Goal: Information Seeking & Learning: Learn about a topic

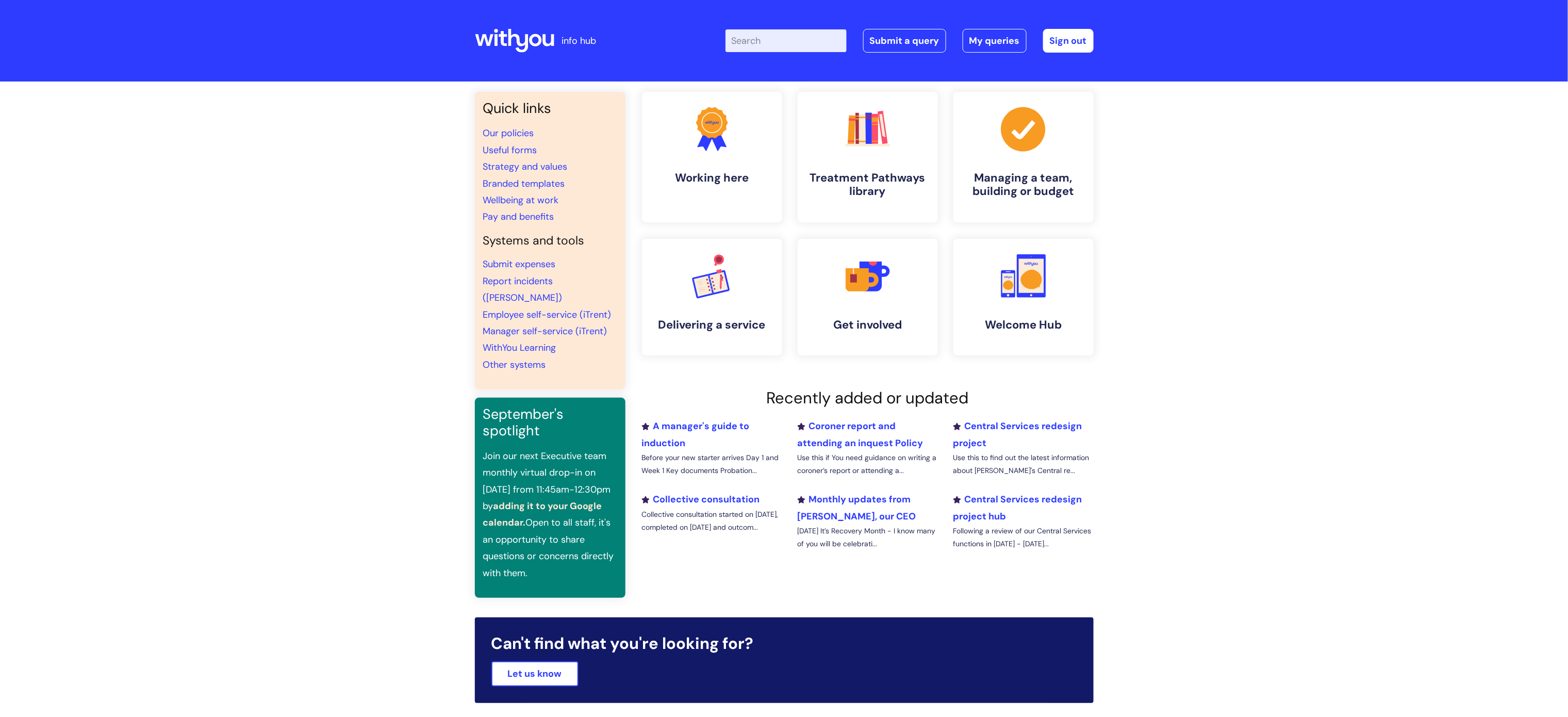
click at [756, 31] on input "Enter your search term here..." at bounding box center [786, 41] width 121 height 23
type input "grievance"
click button "Search" at bounding box center [0, 0] width 0 height 0
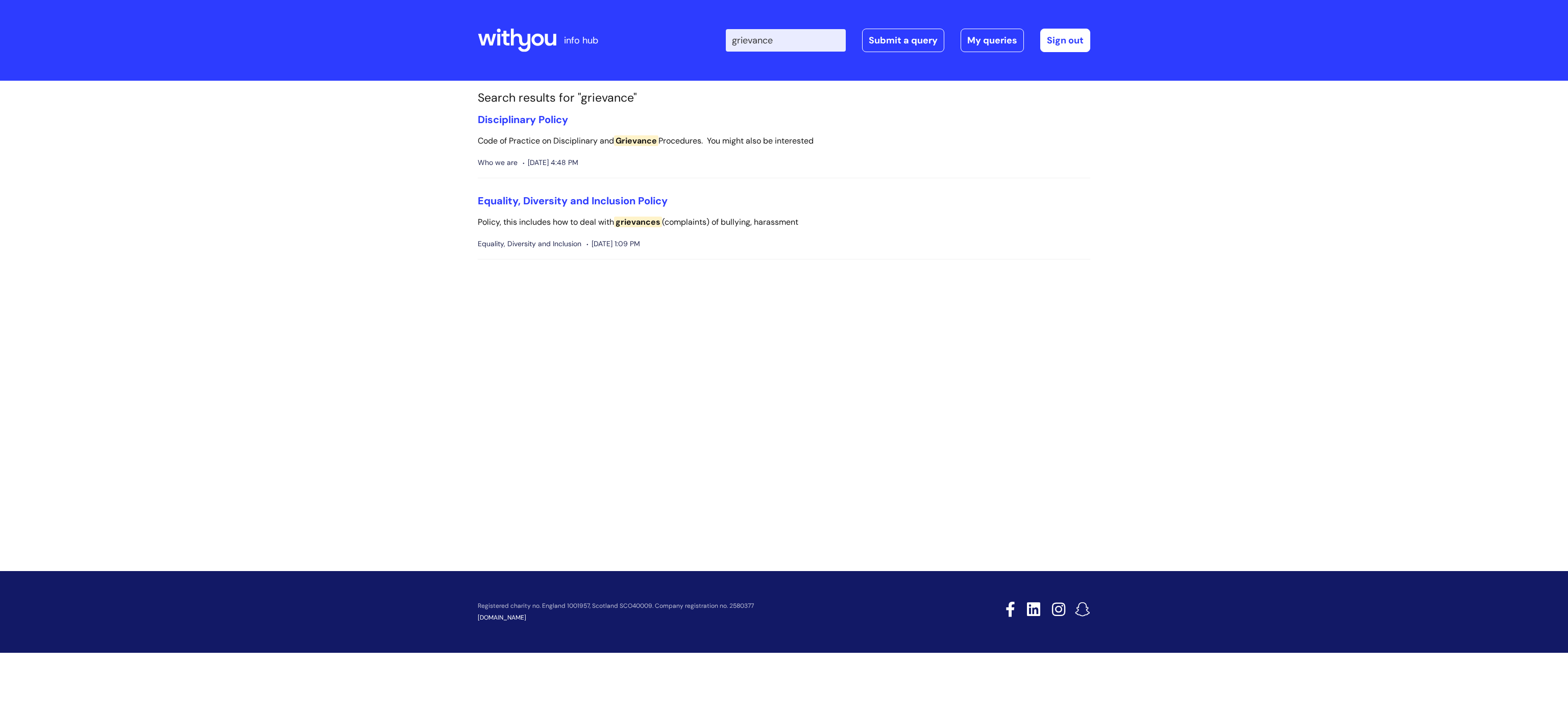
click at [543, 110] on section "Search results for "grievance" Disciplinary Policy Code of Practice on Discipli…" at bounding box center [783, 183] width 628 height 185
click at [530, 119] on link "Disciplinary Policy" at bounding box center [523, 119] width 90 height 13
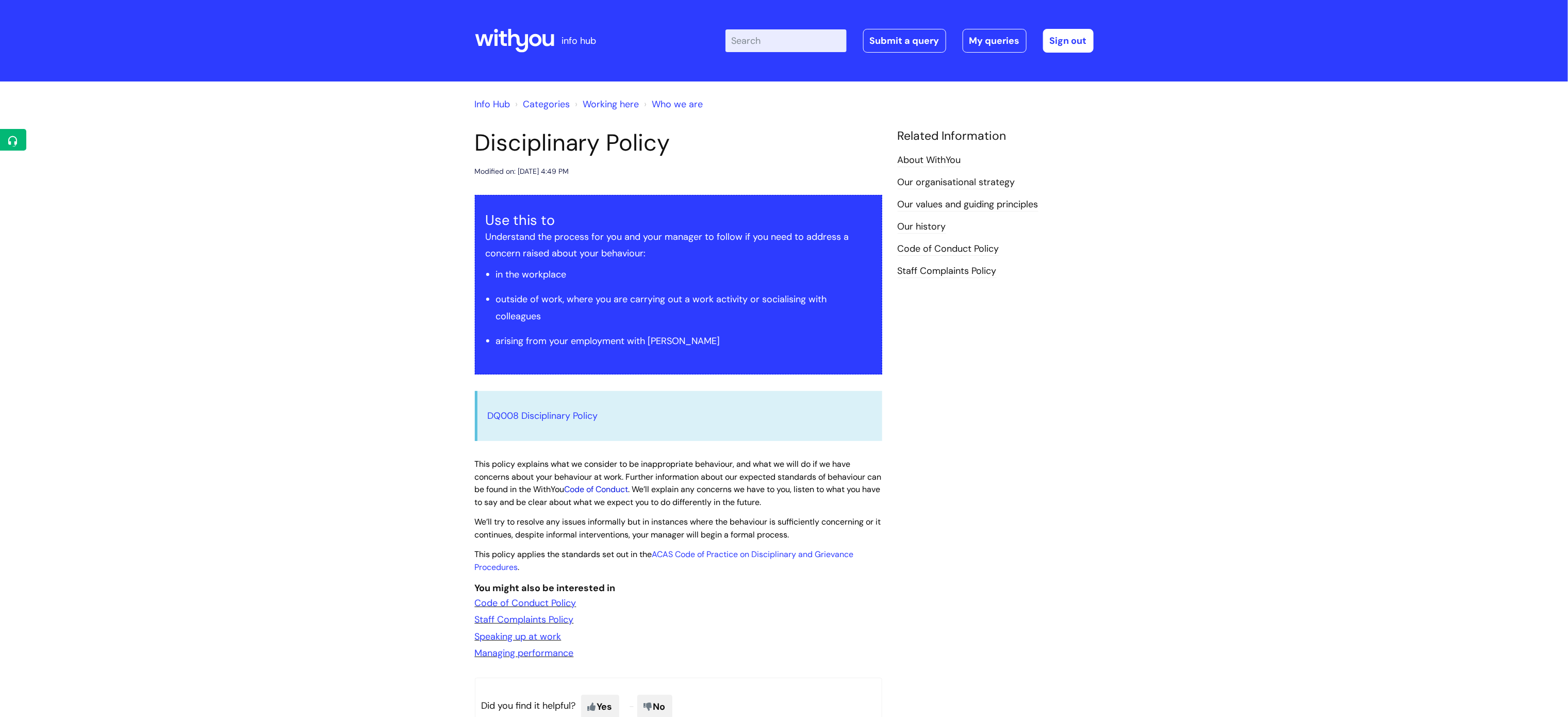
click at [611, 487] on link "Code of Conduct" at bounding box center [596, 489] width 64 height 11
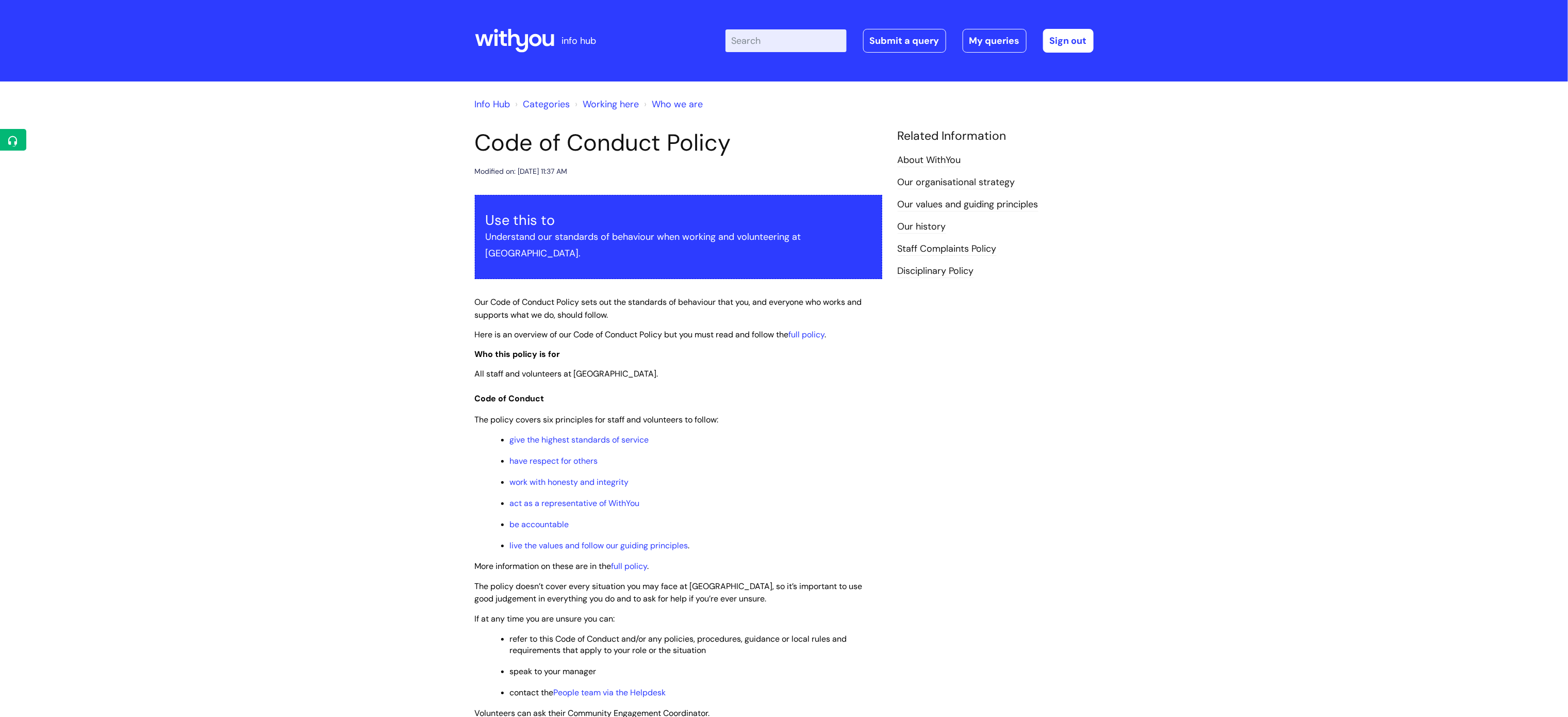
scroll to position [309, 0]
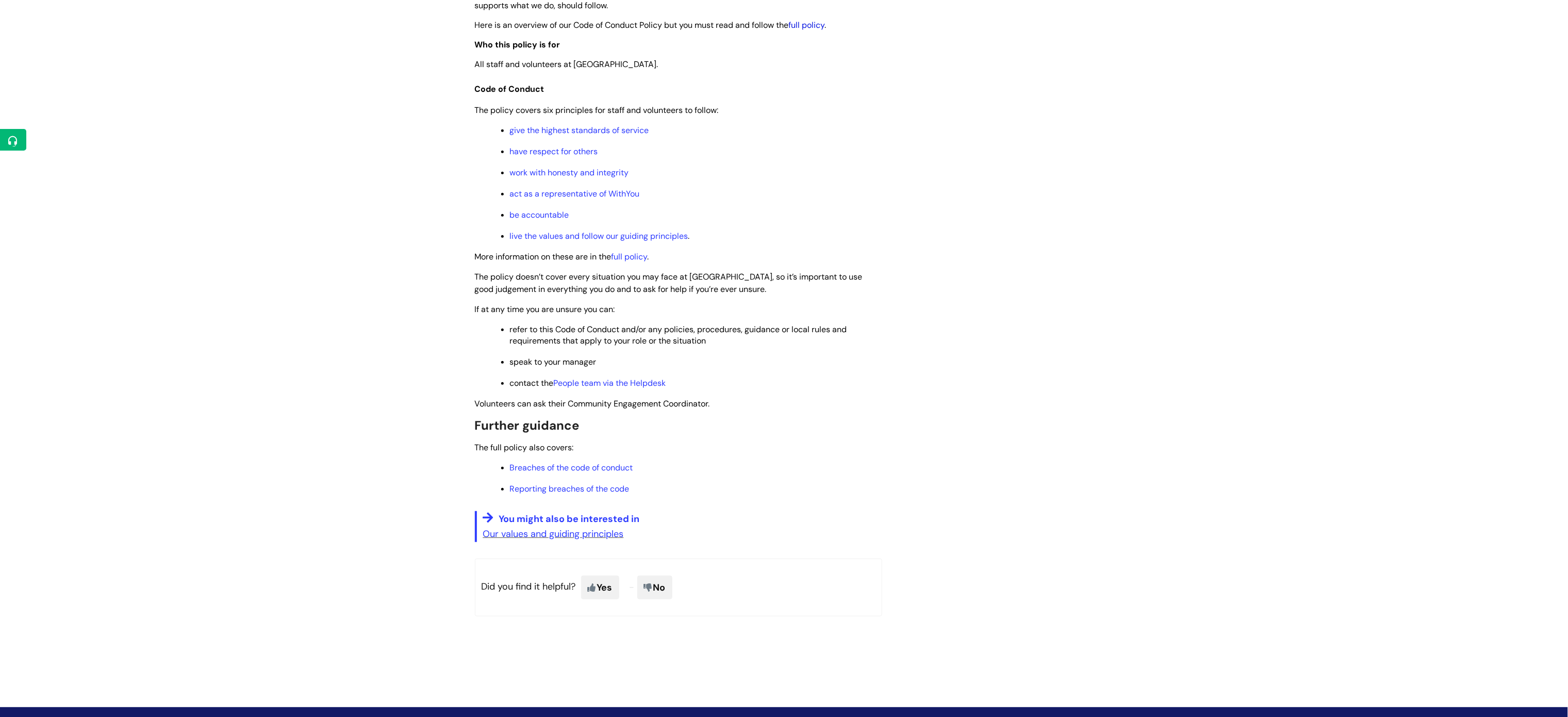
click at [817, 20] on link "full policy" at bounding box center [807, 25] width 36 height 11
click at [588, 483] on link "Reporting breaches of the code" at bounding box center [569, 489] width 120 height 11
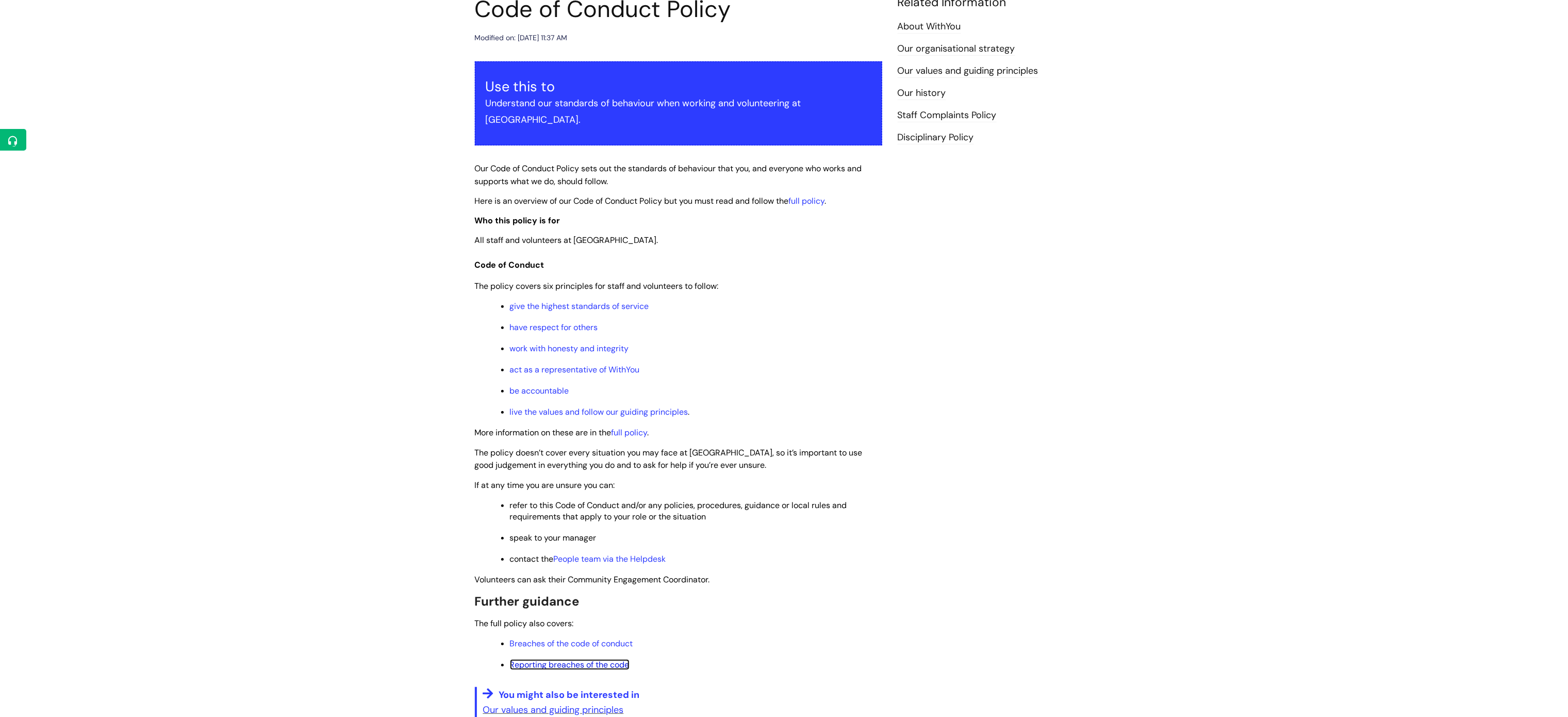
scroll to position [0, 0]
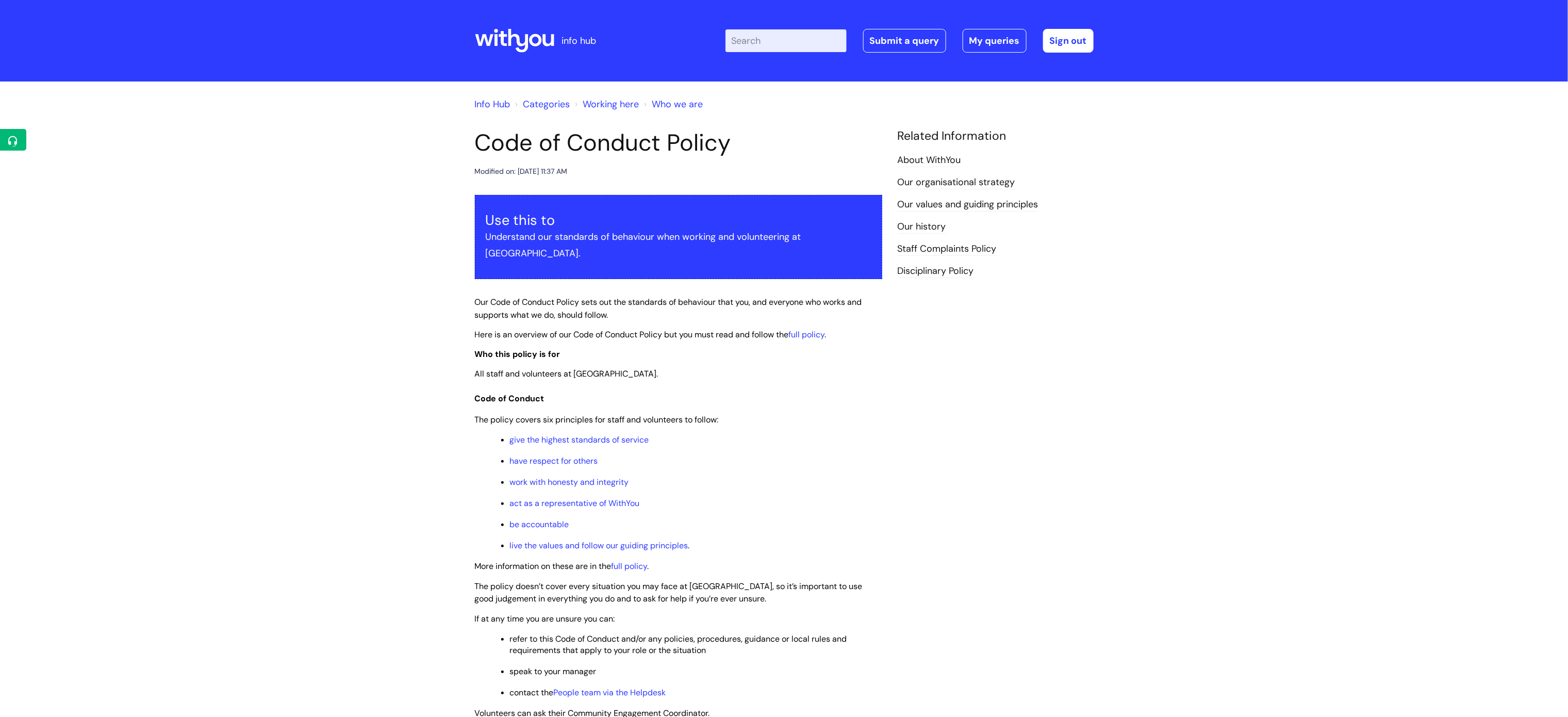
click at [957, 250] on link "Staff Complaints Policy" at bounding box center [947, 249] width 99 height 14
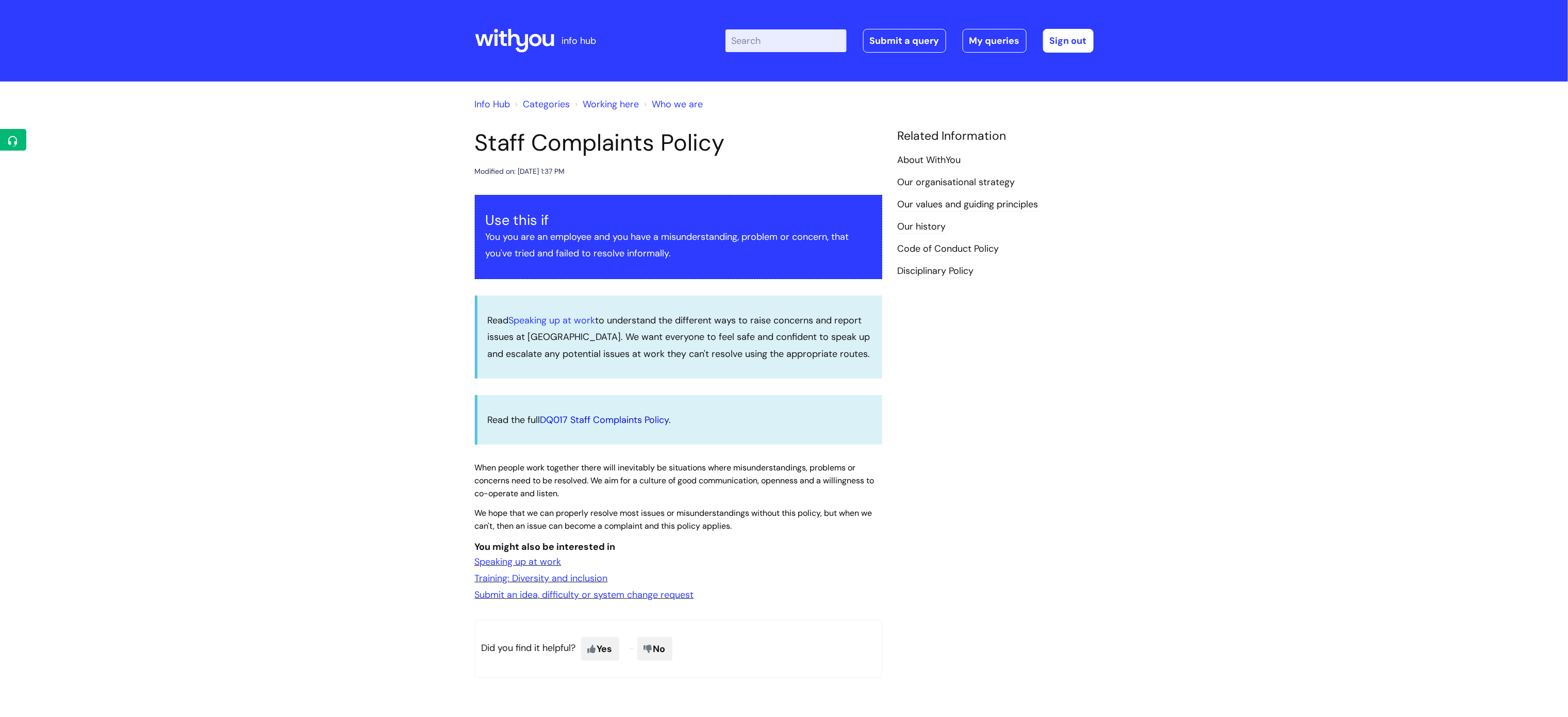
click at [637, 418] on link "DQ017 Staff Complaints Policy" at bounding box center [605, 420] width 129 height 12
